Goal: Transaction & Acquisition: Purchase product/service

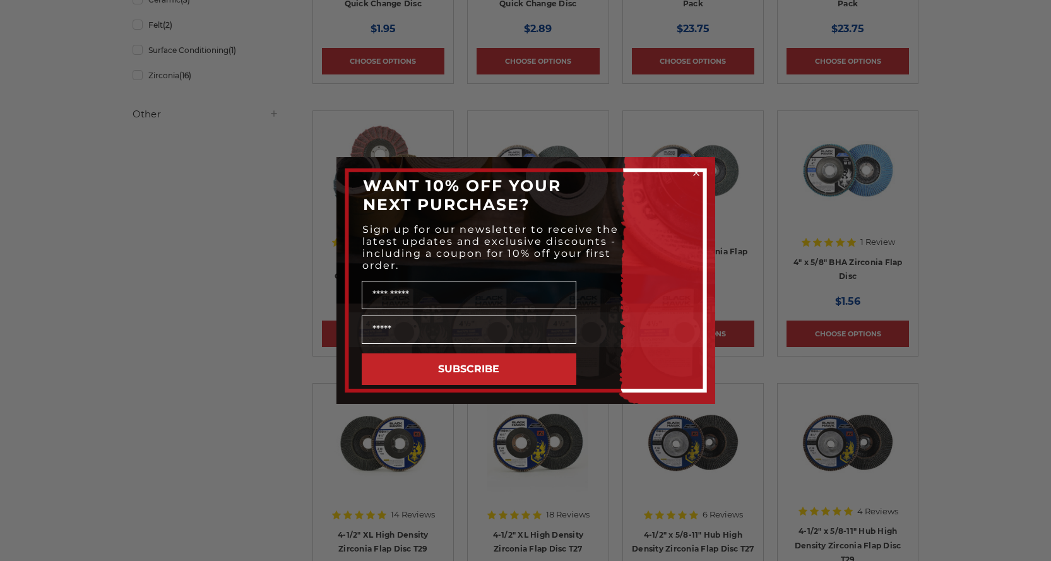
scroll to position [189, 0]
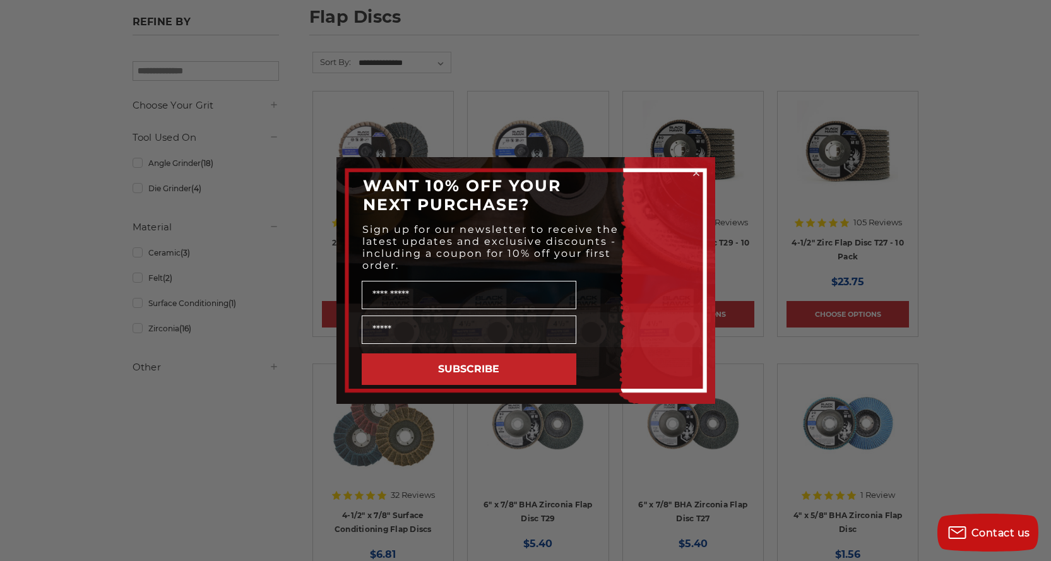
click at [694, 171] on icon "Close dialog" at bounding box center [696, 172] width 5 height 5
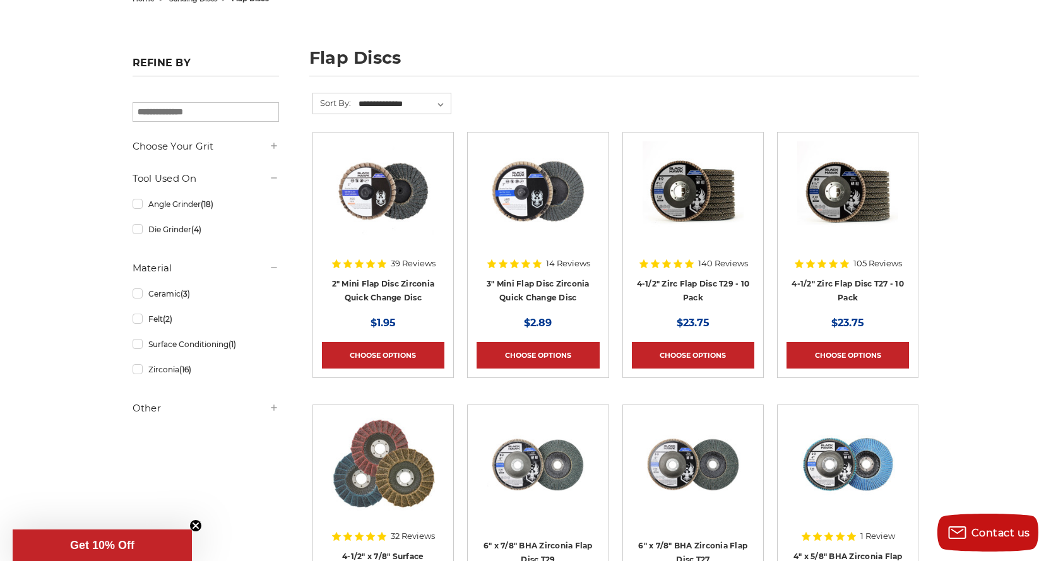
scroll to position [126, 0]
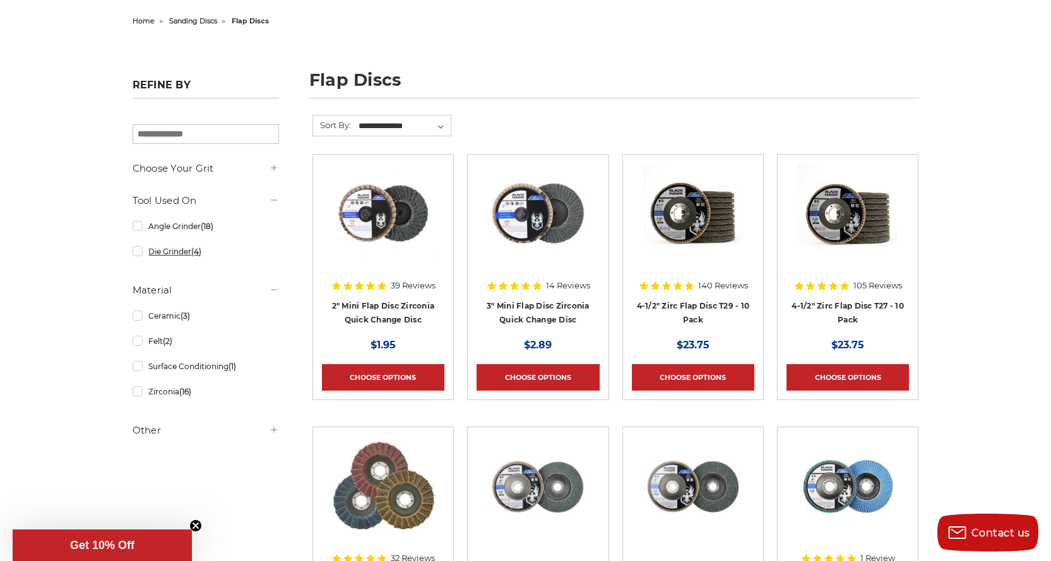
click at [139, 254] on link "Die Grinder (4)" at bounding box center [206, 251] width 146 height 22
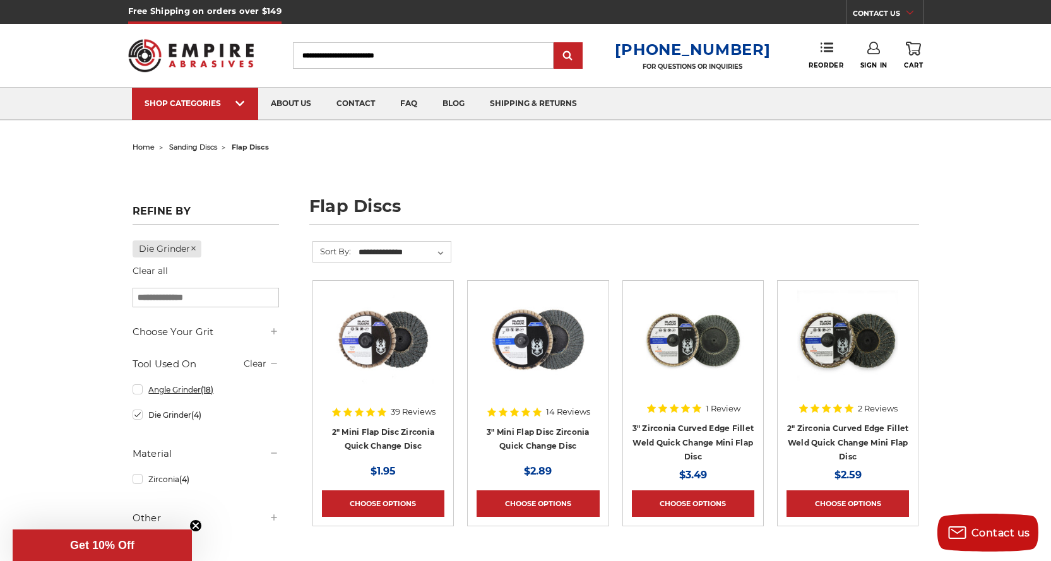
click at [157, 391] on link "Angle Grinder (18)" at bounding box center [206, 390] width 146 height 22
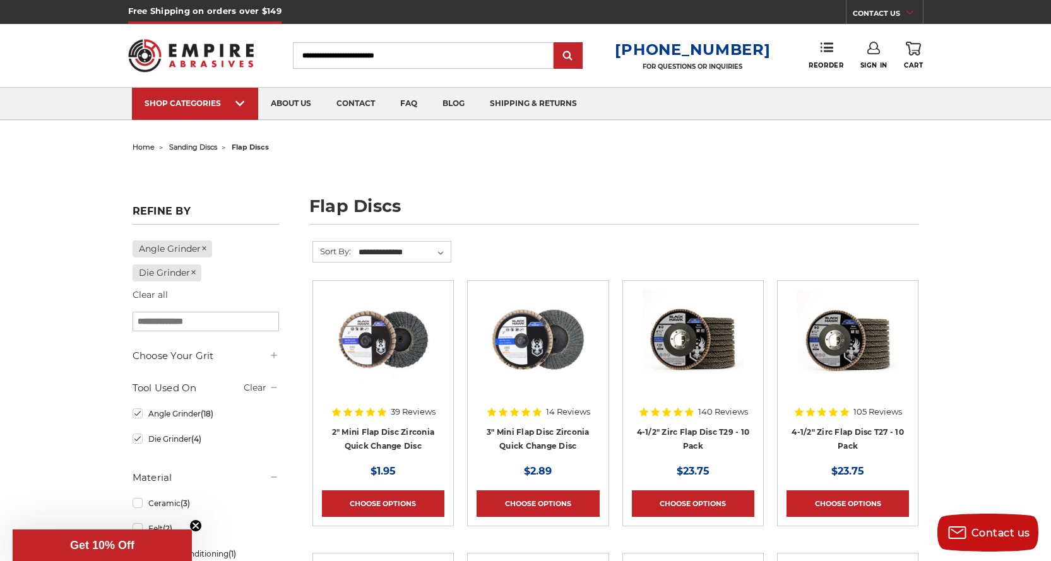
click at [377, 54] on input "Search" at bounding box center [423, 55] width 261 height 27
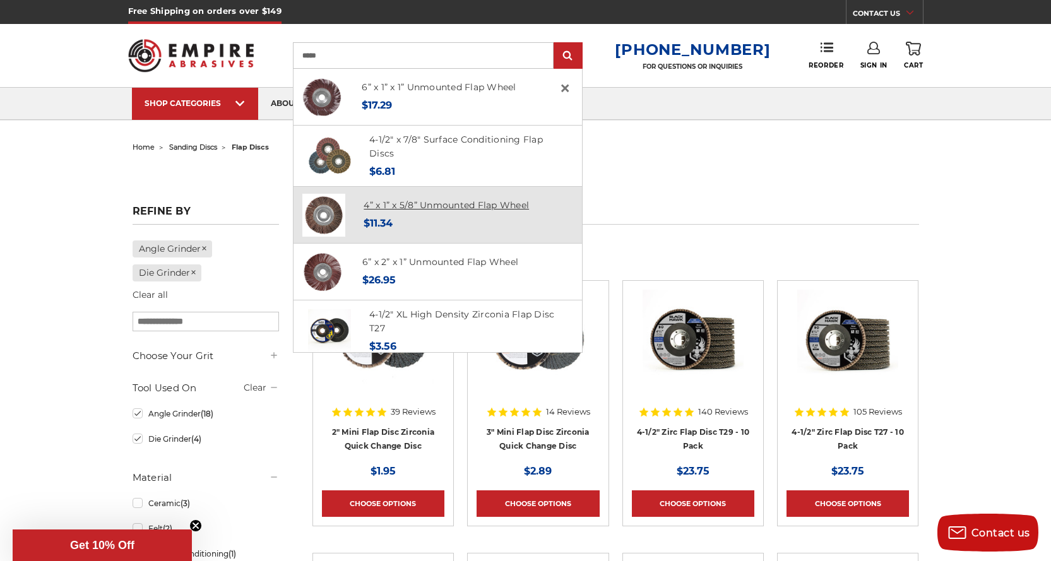
type input "****"
click at [425, 206] on link "4” x 1” x 5/8” Unmounted Flap Wheel" at bounding box center [445, 204] width 165 height 11
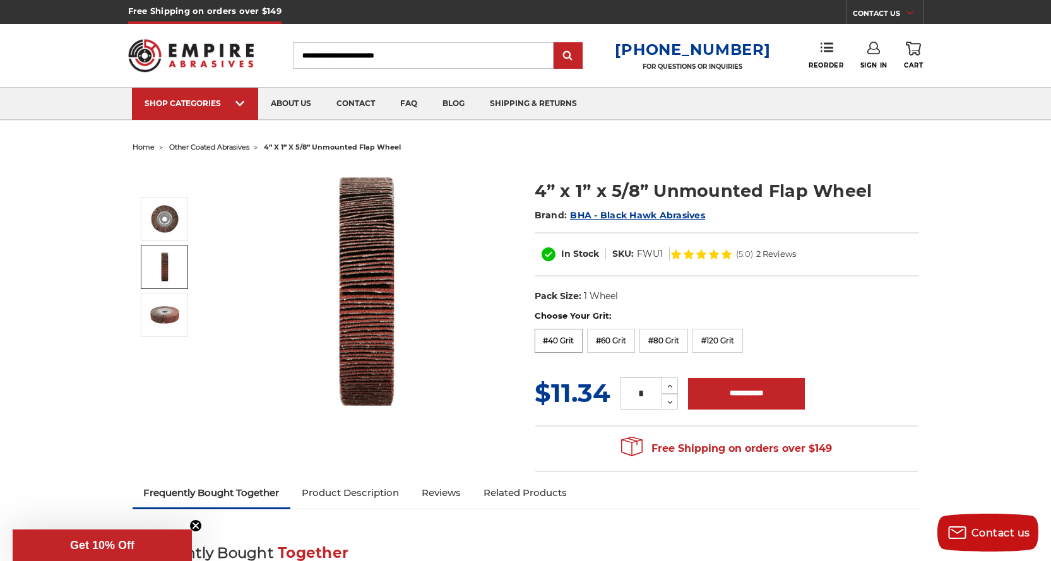
click at [549, 341] on label "#40 Grit" at bounding box center [559, 341] width 49 height 24
click at [368, 50] on input "Search" at bounding box center [423, 55] width 261 height 27
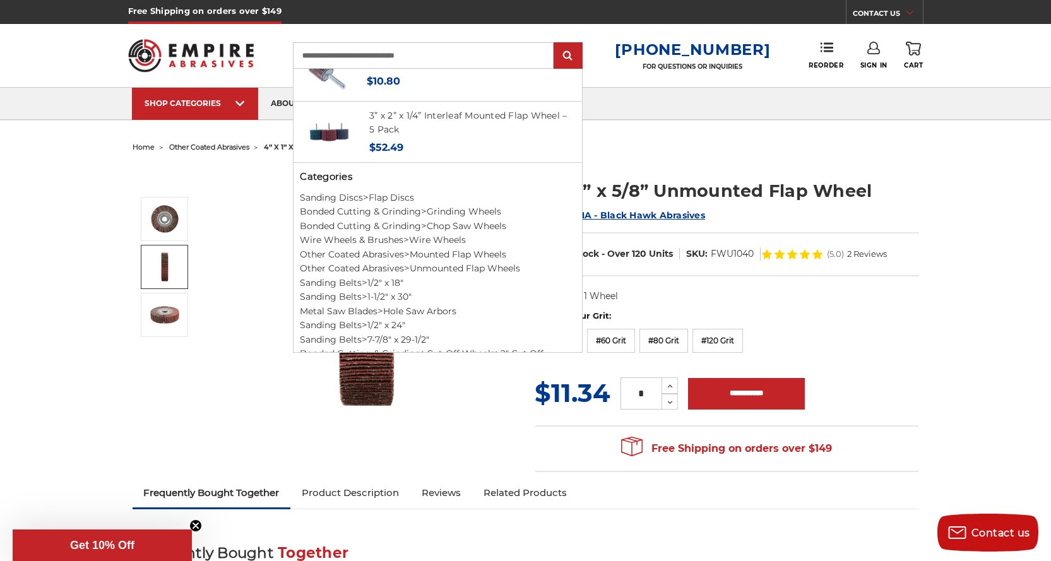
scroll to position [697, 0]
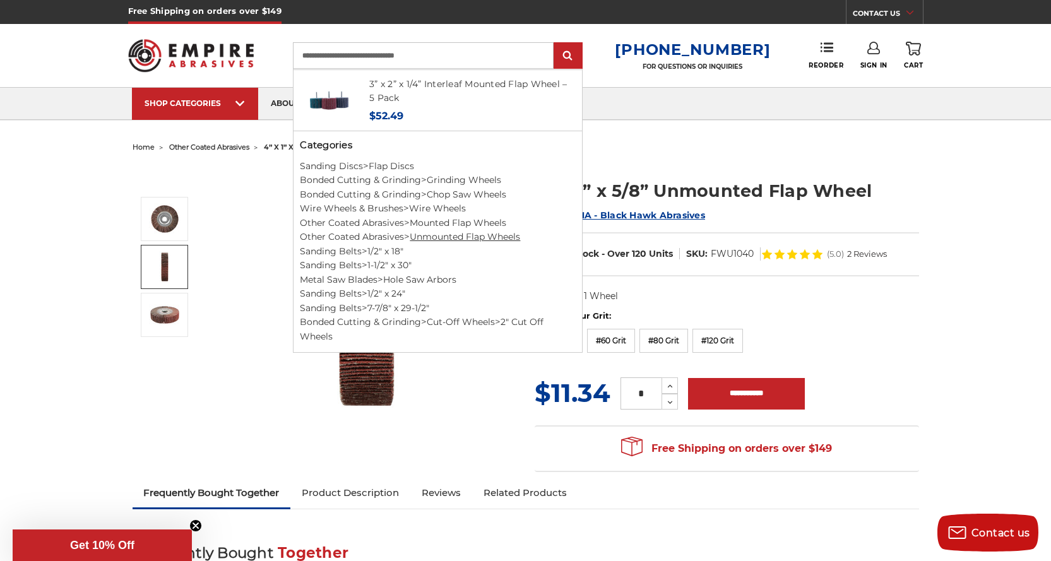
type input "**********"
click at [456, 237] on link "Unmounted Flap Wheels" at bounding box center [465, 236] width 110 height 11
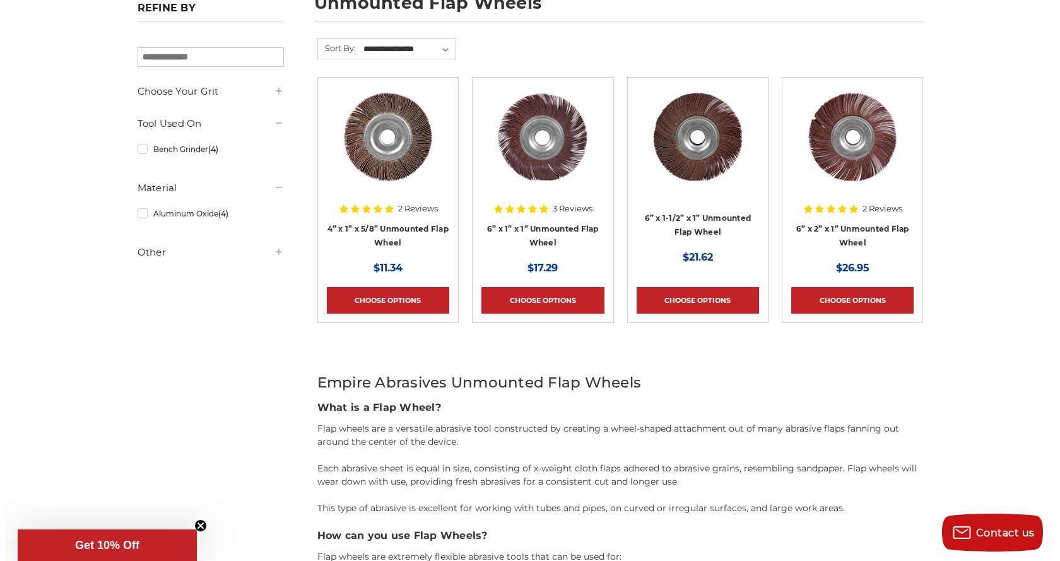
scroll to position [189, 0]
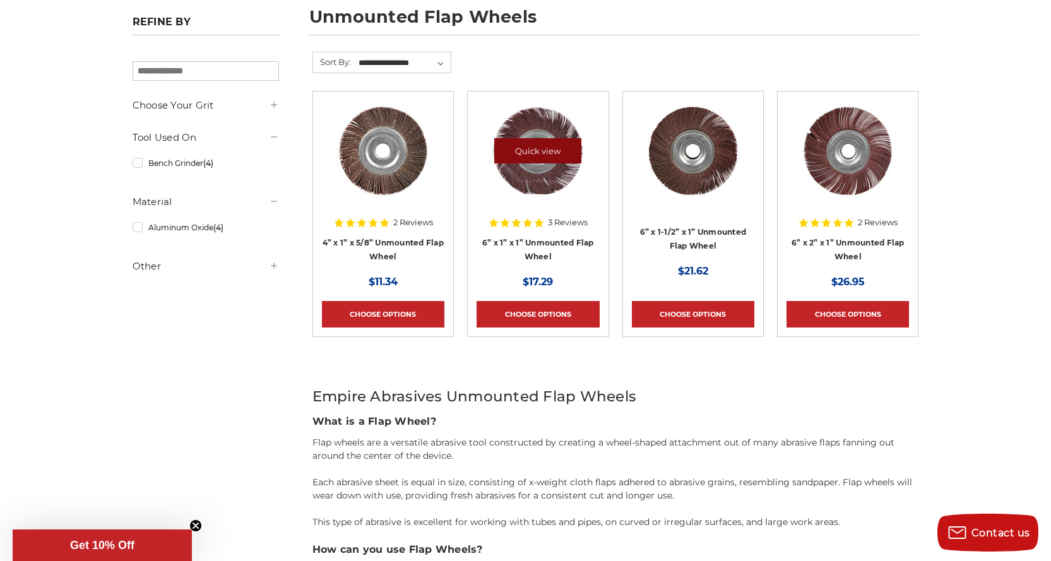
click at [535, 148] on link "Quick view" at bounding box center [537, 150] width 87 height 25
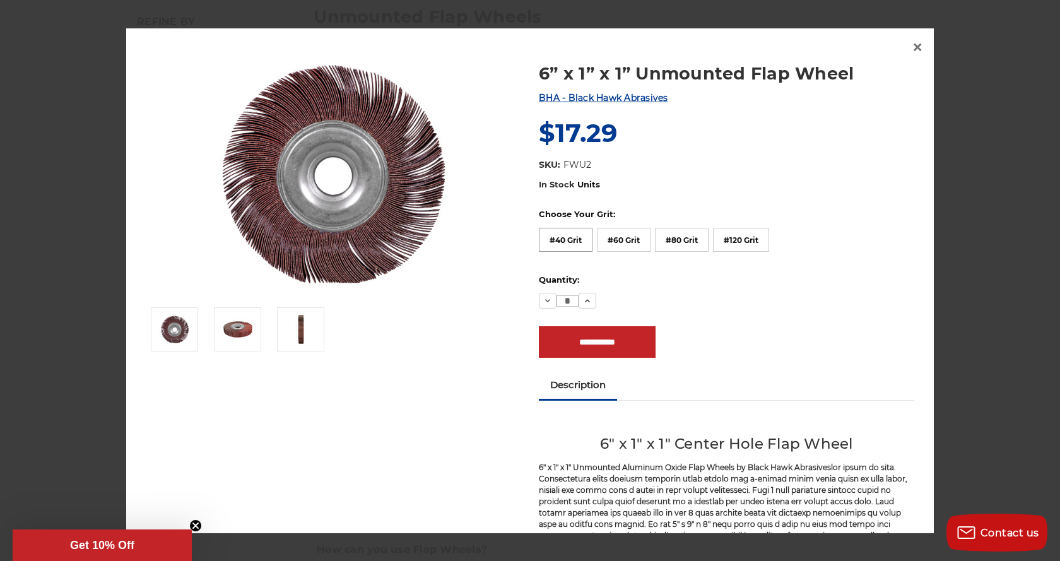
click at [557, 237] on label "#40 Grit" at bounding box center [566, 240] width 54 height 24
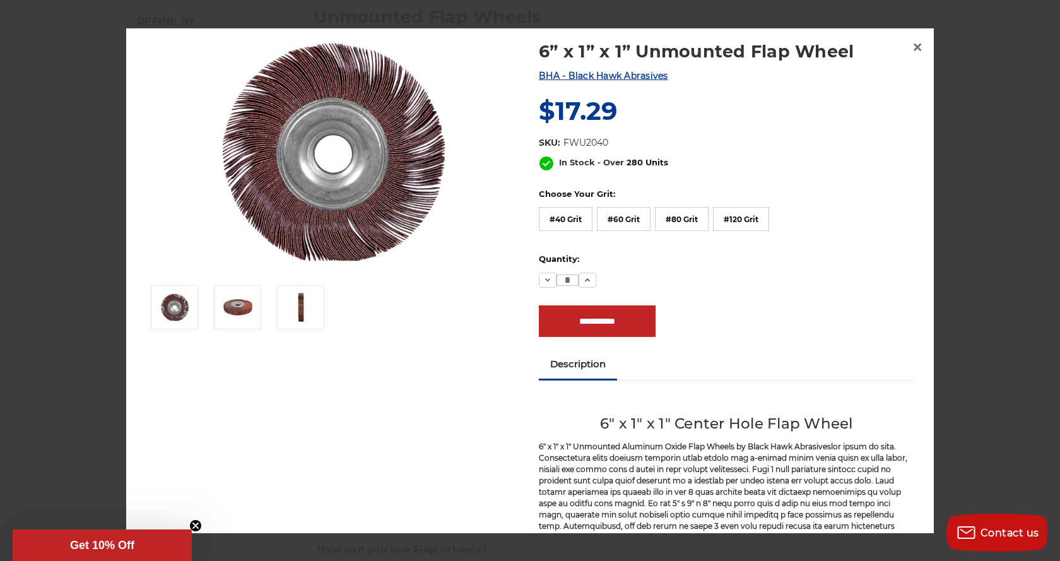
scroll to position [0, 0]
